Goal: Information Seeking & Learning: Learn about a topic

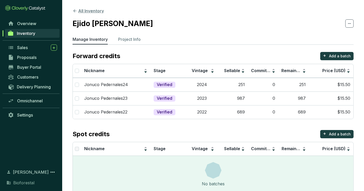
click at [79, 9] on button "All Inventory" at bounding box center [87, 11] width 31 height 6
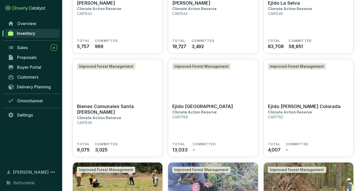
scroll to position [403, 0]
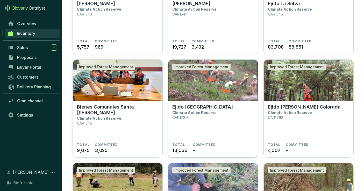
click at [222, 118] on section "Ejido Llano Grande Climate Action Reserve CAR1789" at bounding box center [212, 123] width 81 height 39
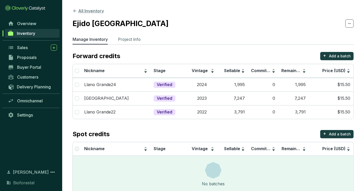
click at [81, 12] on button "All Inventory" at bounding box center [87, 11] width 31 height 6
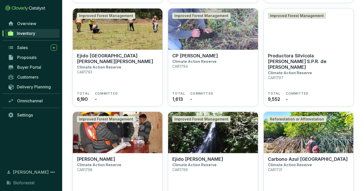
scroll to position [544, 0]
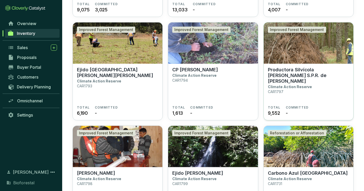
click at [327, 63] on img at bounding box center [309, 43] width 90 height 41
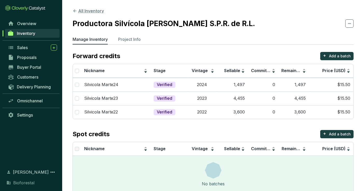
click at [84, 8] on button "All Inventory" at bounding box center [87, 11] width 31 height 6
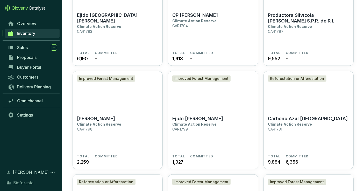
scroll to position [598, 0]
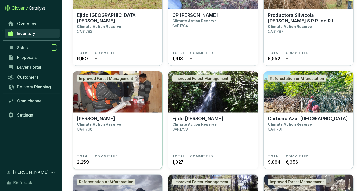
click at [126, 98] on img at bounding box center [118, 91] width 90 height 41
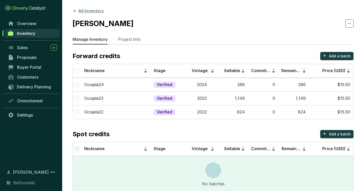
click at [85, 9] on button "All Inventory" at bounding box center [87, 11] width 31 height 6
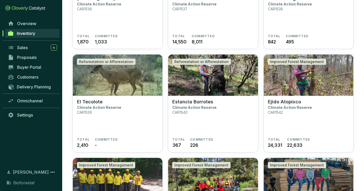
scroll to position [460, 0]
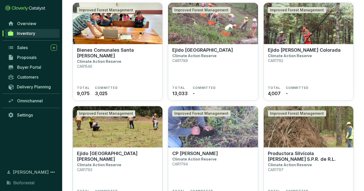
click at [150, 125] on img at bounding box center [118, 126] width 90 height 41
